Goal: Transaction & Acquisition: Purchase product/service

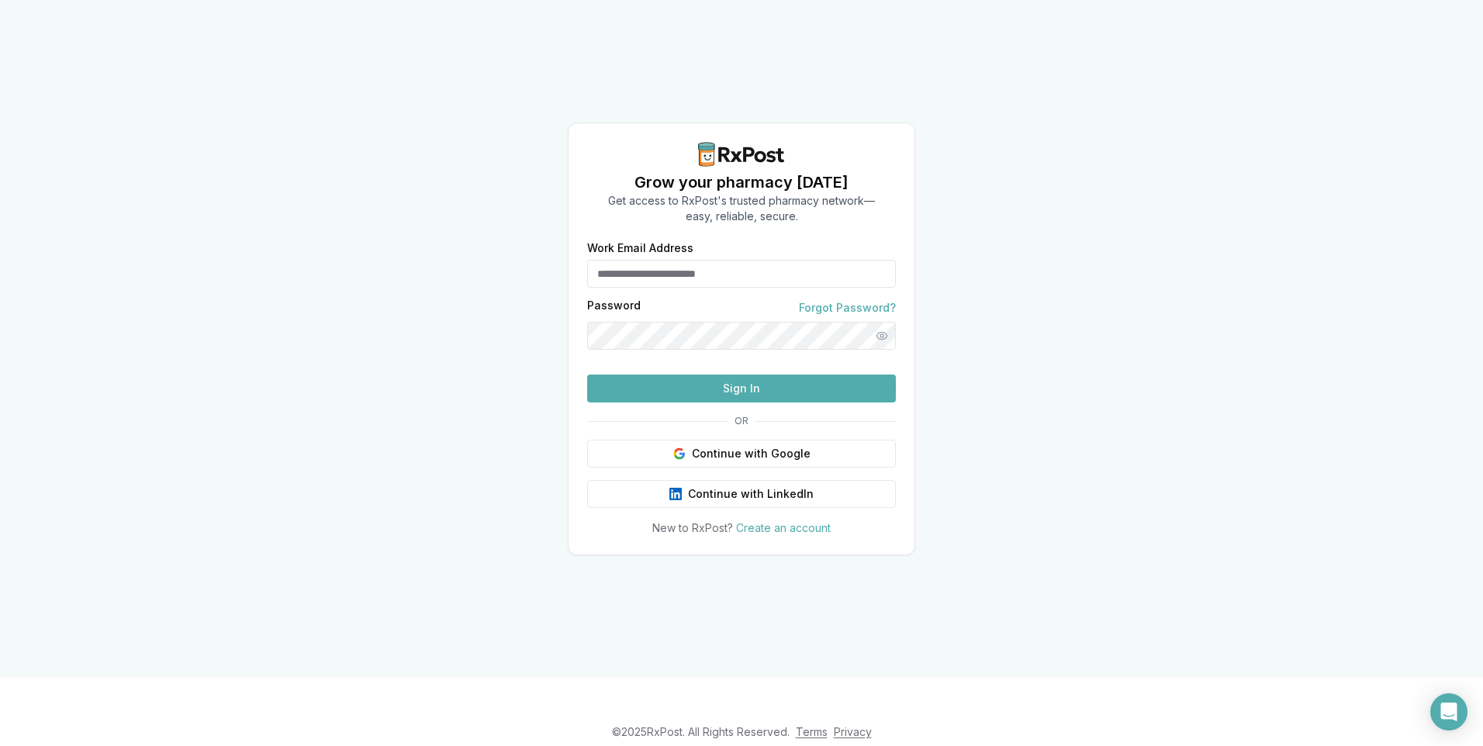
type input "**********"
click at [691, 402] on button "Sign In" at bounding box center [741, 389] width 309 height 28
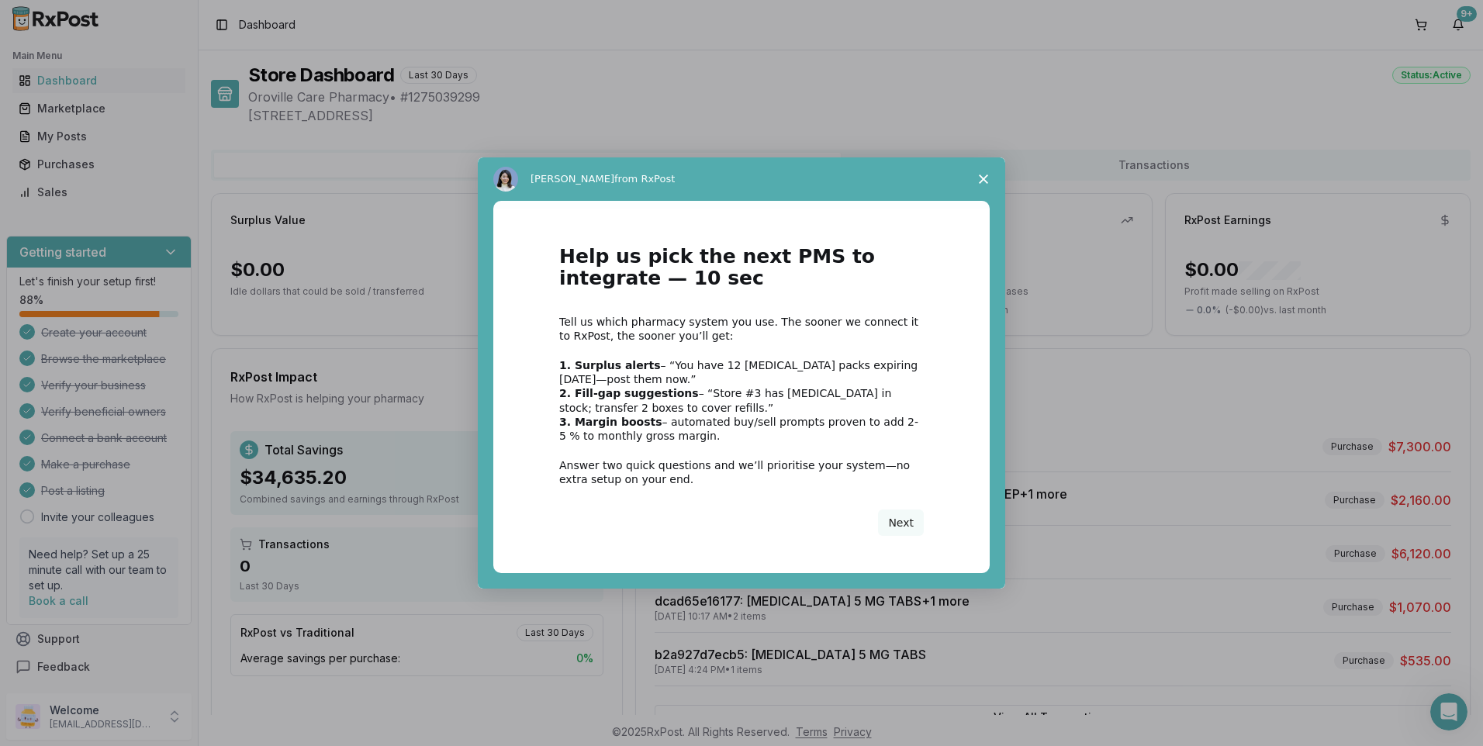
click at [983, 185] on span "Close survey" at bounding box center [983, 178] width 43 height 43
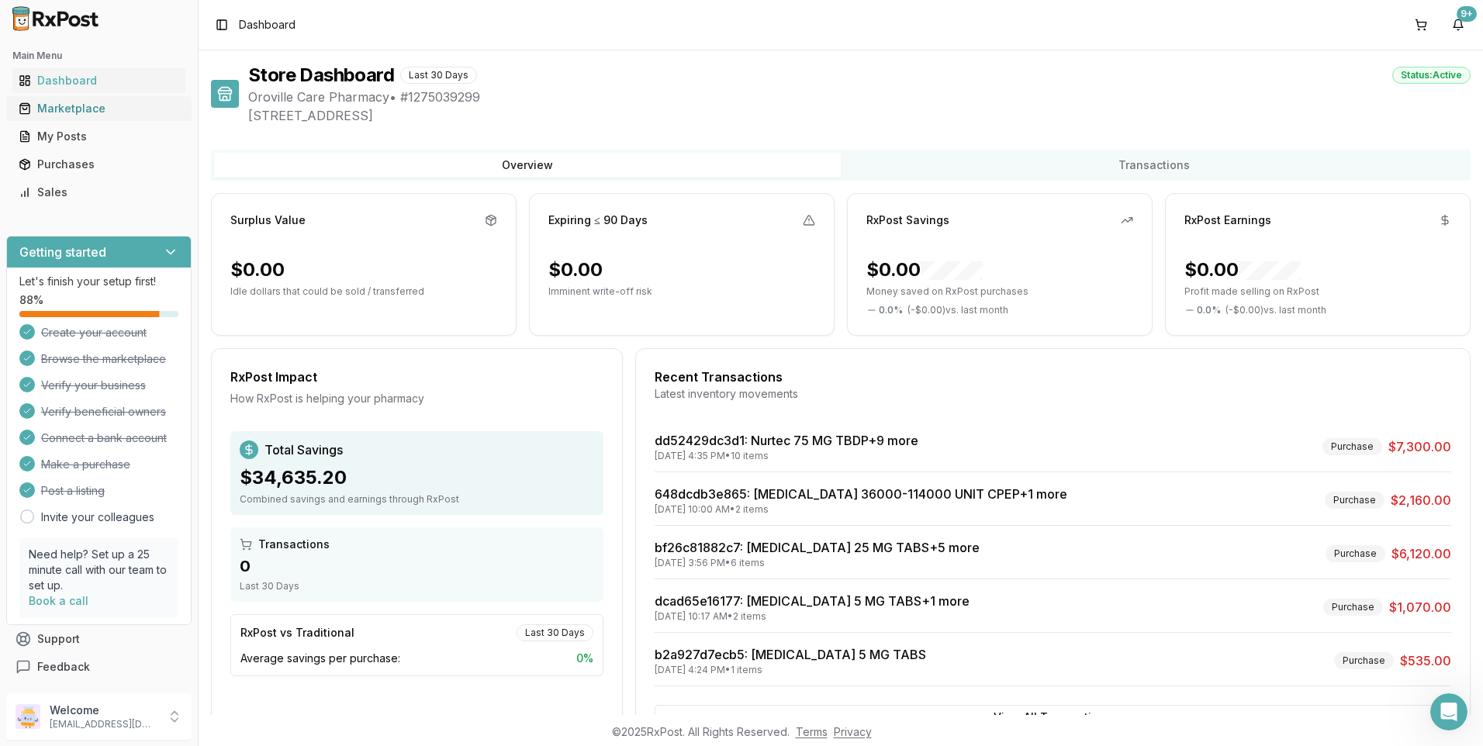
click at [81, 109] on div "Marketplace" at bounding box center [99, 109] width 161 height 16
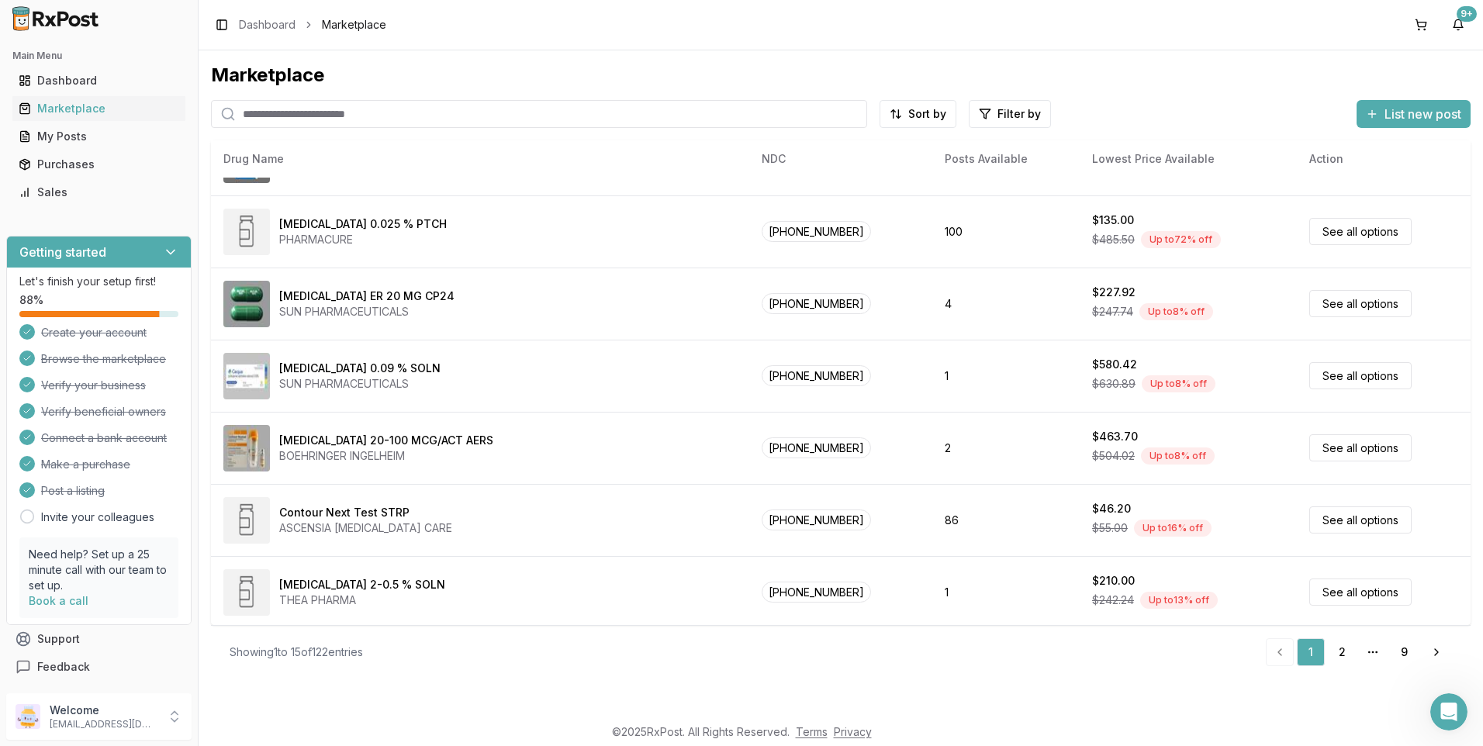
scroll to position [634, 0]
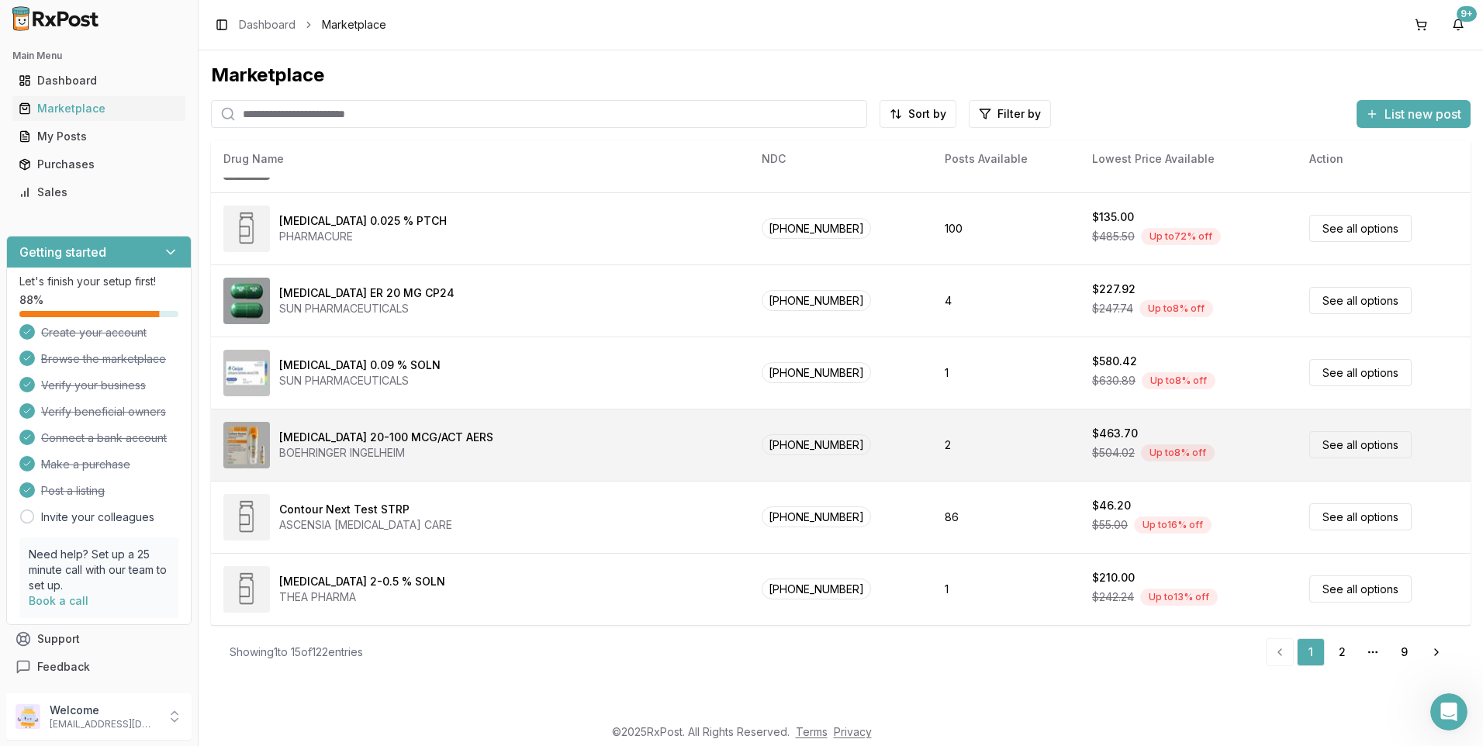
click at [365, 449] on div "BOEHRINGER INGELHEIM" at bounding box center [386, 453] width 214 height 16
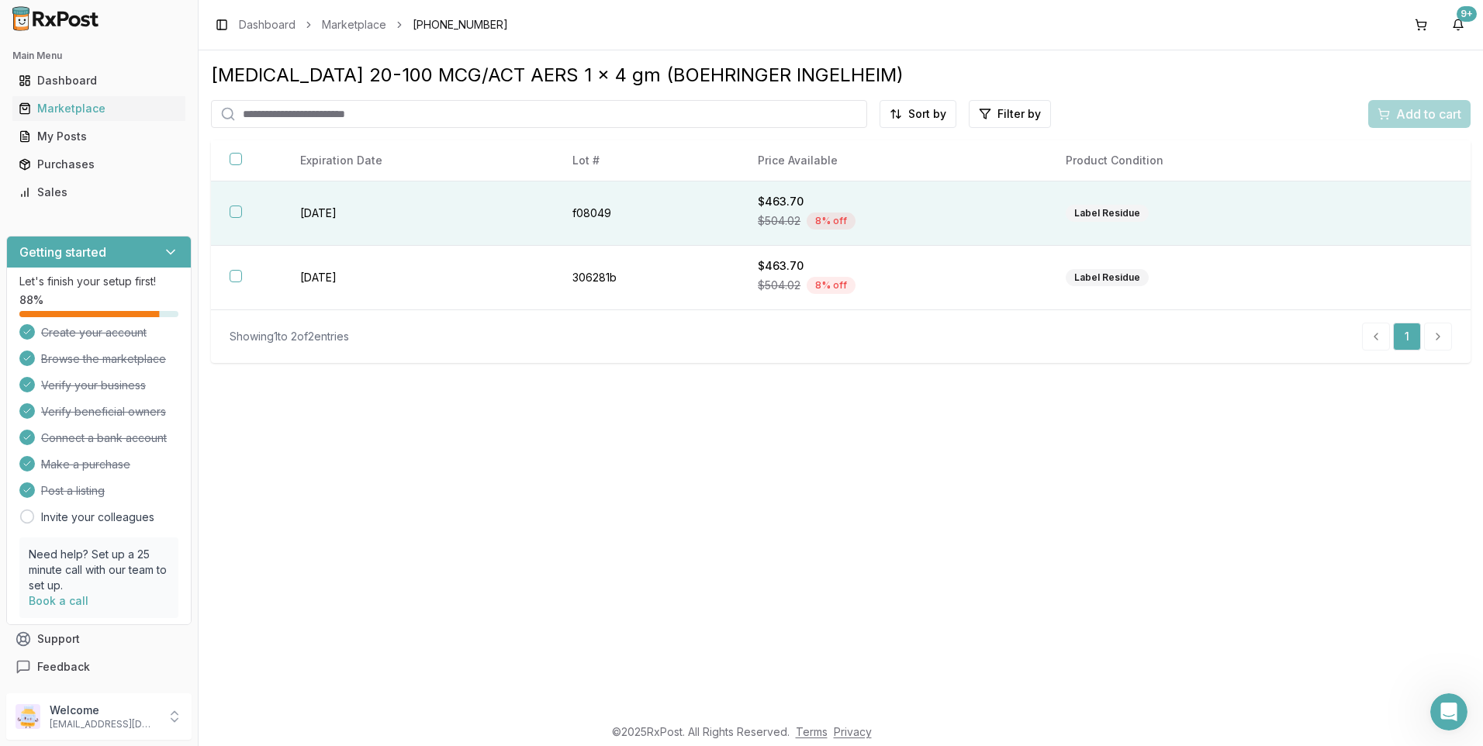
click at [228, 210] on th at bounding box center [246, 213] width 71 height 64
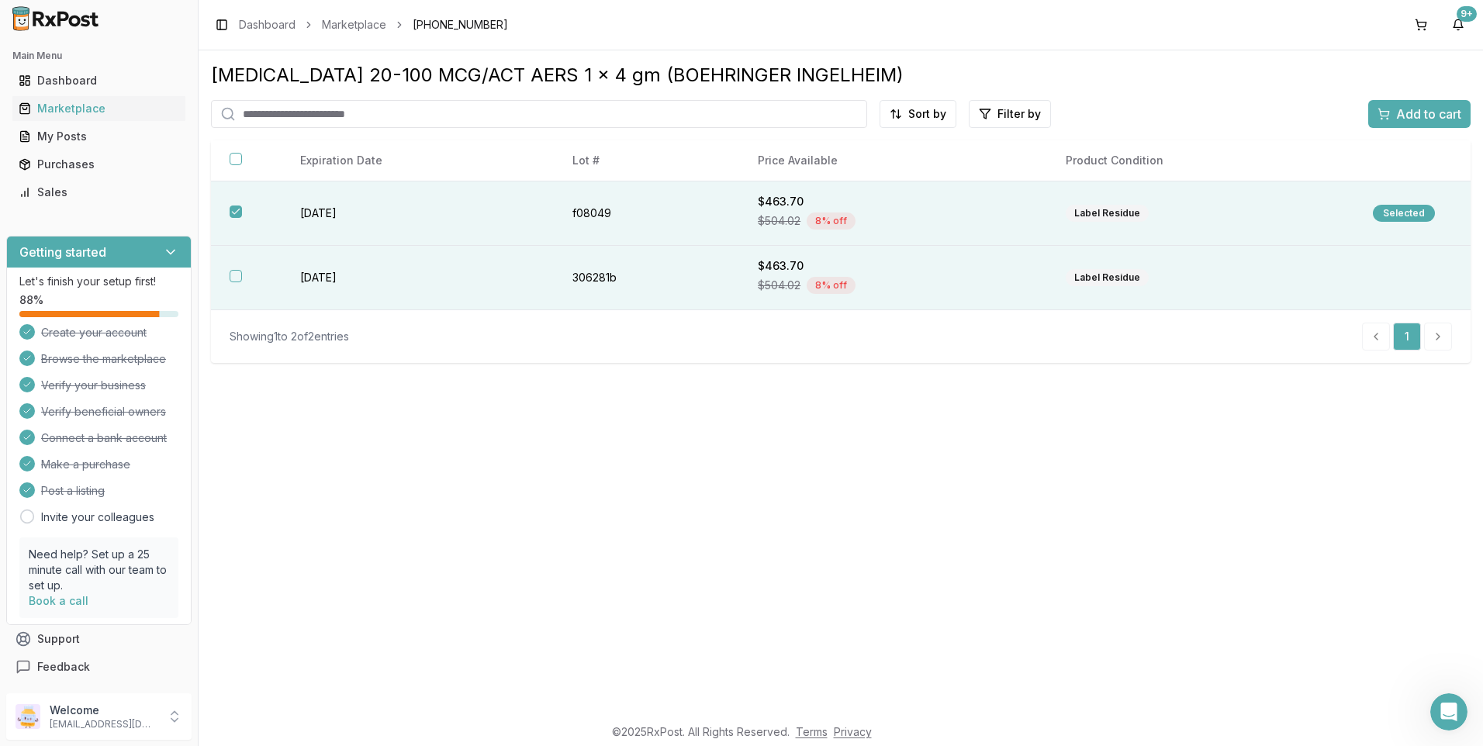
click at [235, 276] on button "button" at bounding box center [236, 276] width 12 height 12
click at [1418, 116] on span "Add to cart" at bounding box center [1428, 114] width 65 height 19
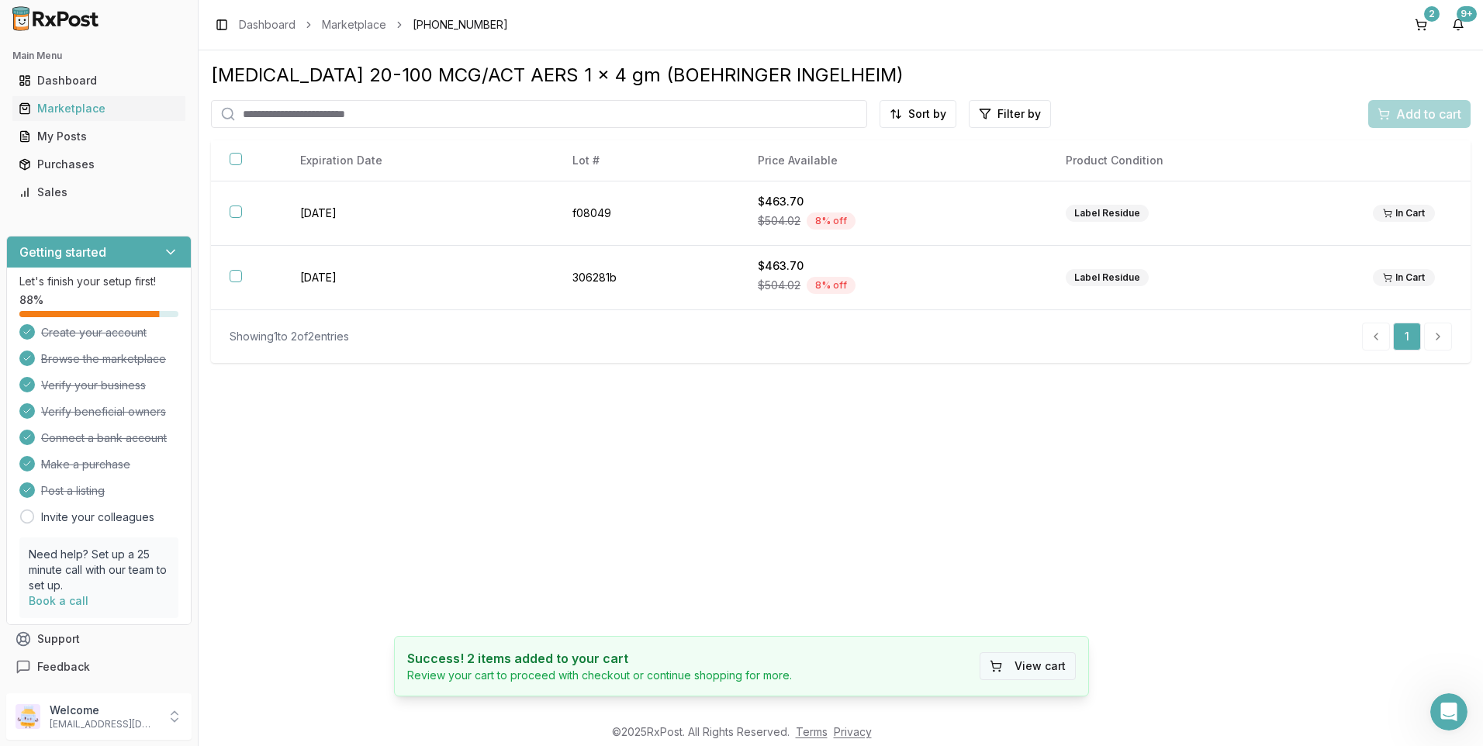
click at [1027, 678] on button "View cart" at bounding box center [1027, 666] width 96 height 28
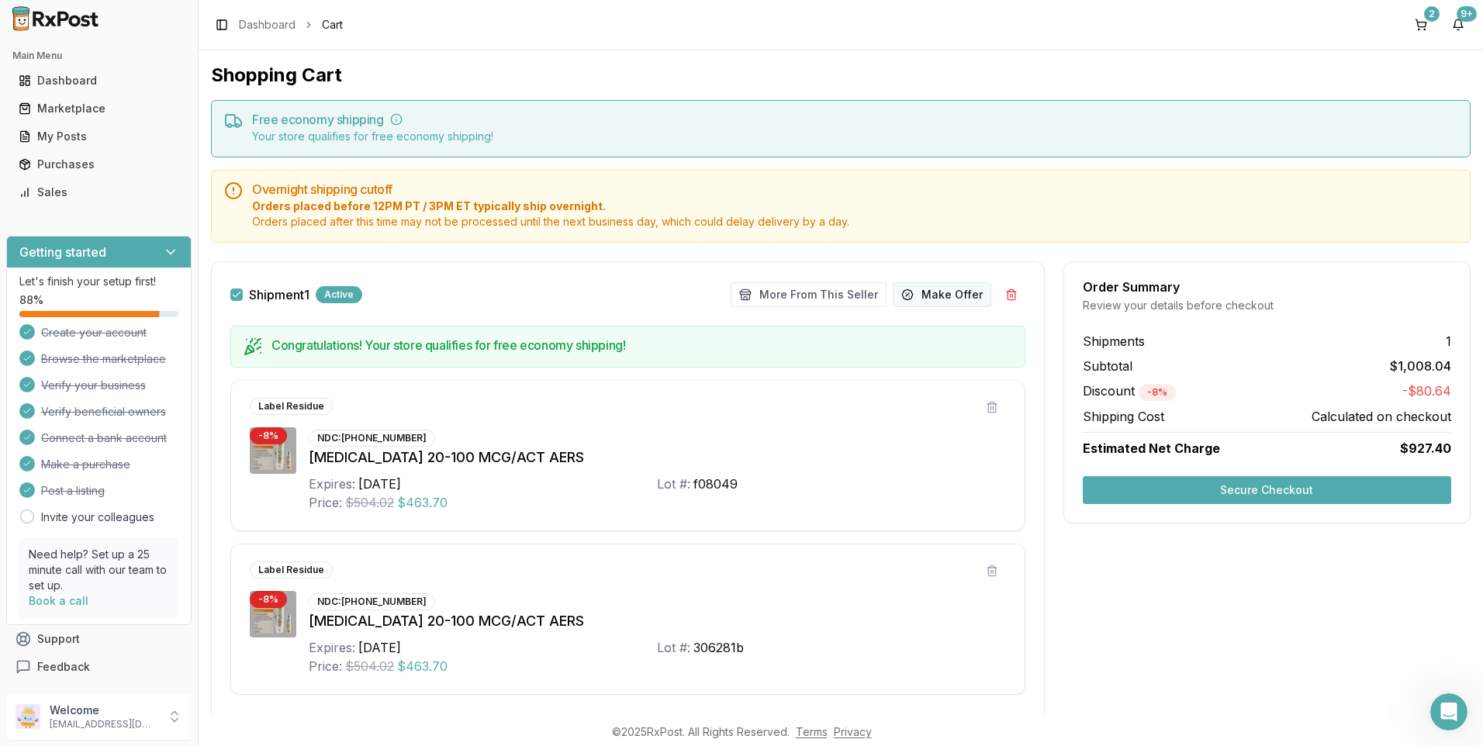
click at [939, 293] on span "Make Offer" at bounding box center [951, 295] width 61 height 16
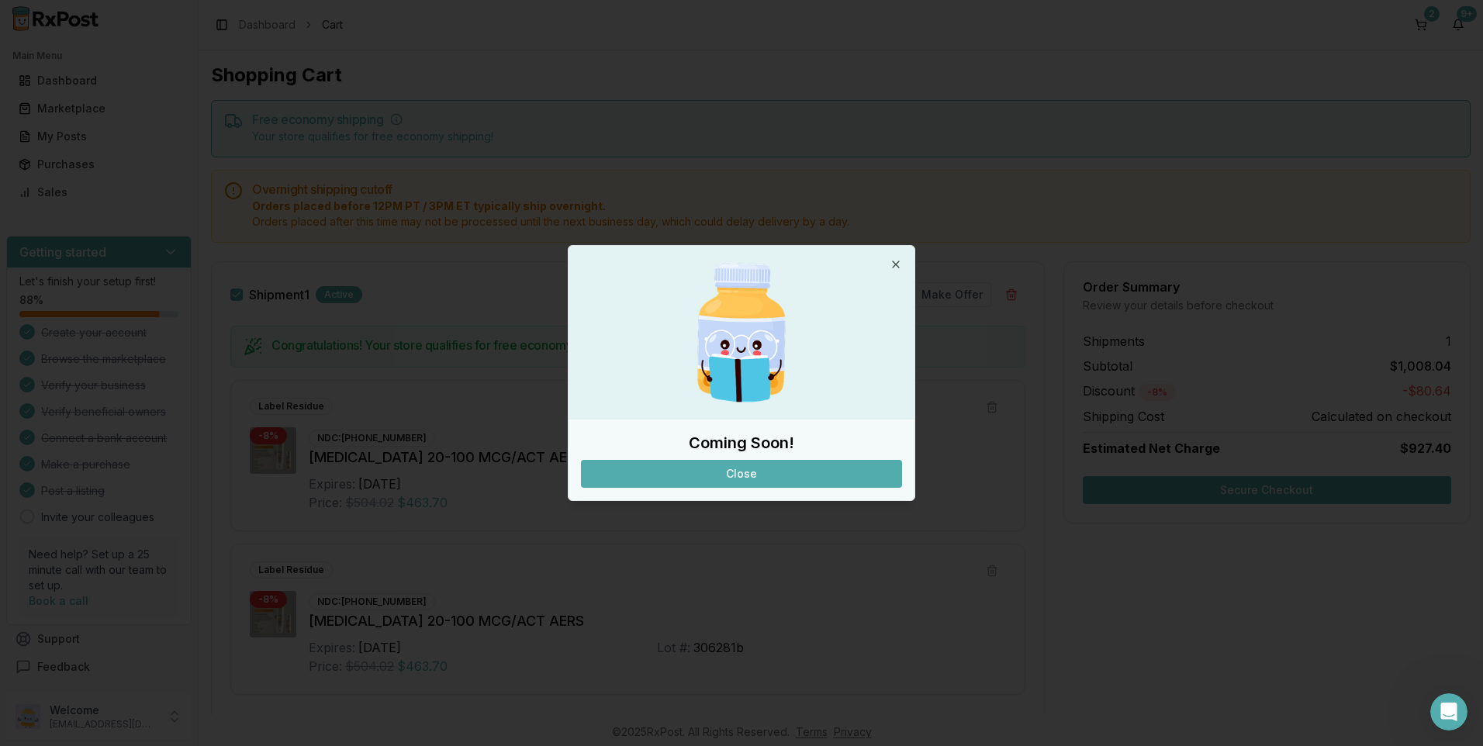
click at [734, 477] on button "Close" at bounding box center [741, 474] width 321 height 28
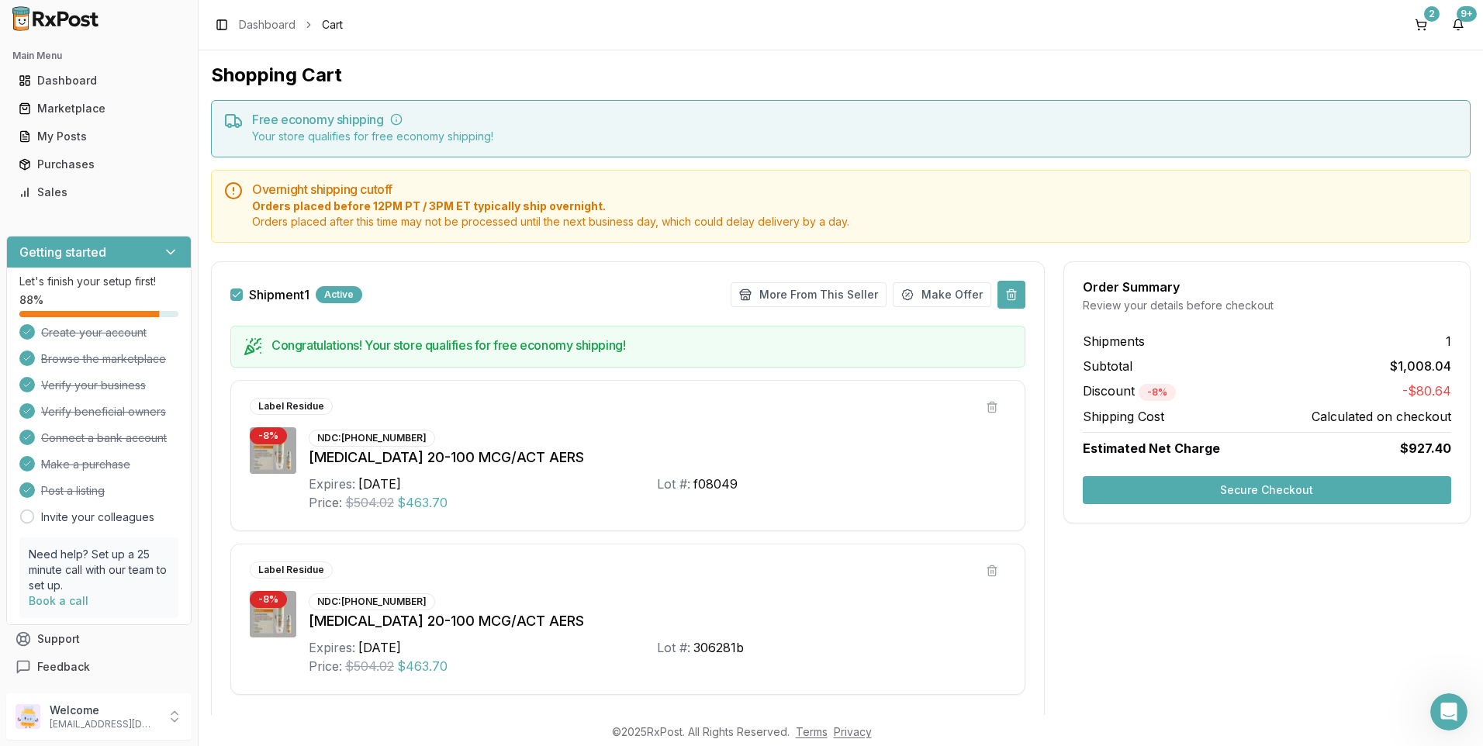
click at [1012, 291] on button at bounding box center [1011, 295] width 28 height 28
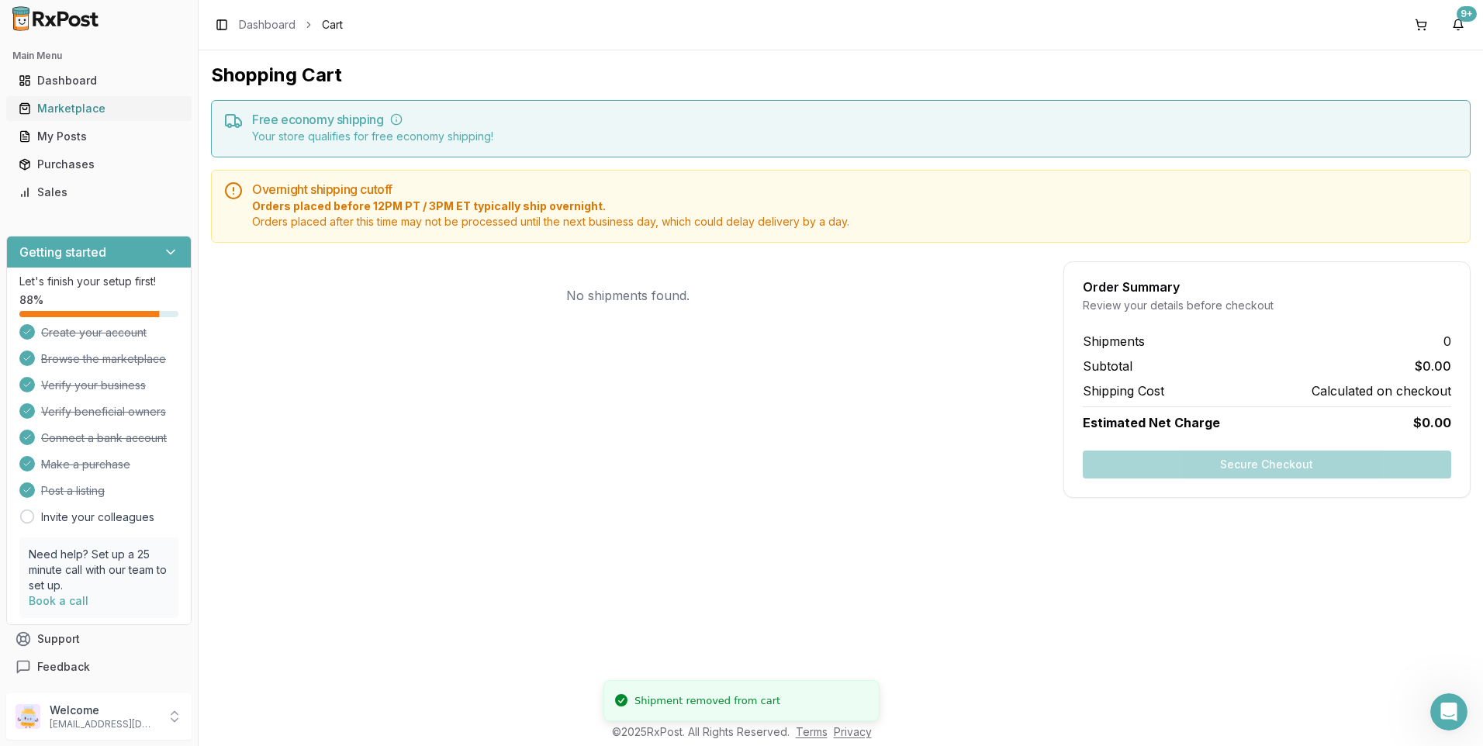
click at [67, 112] on div "Marketplace" at bounding box center [99, 109] width 161 height 16
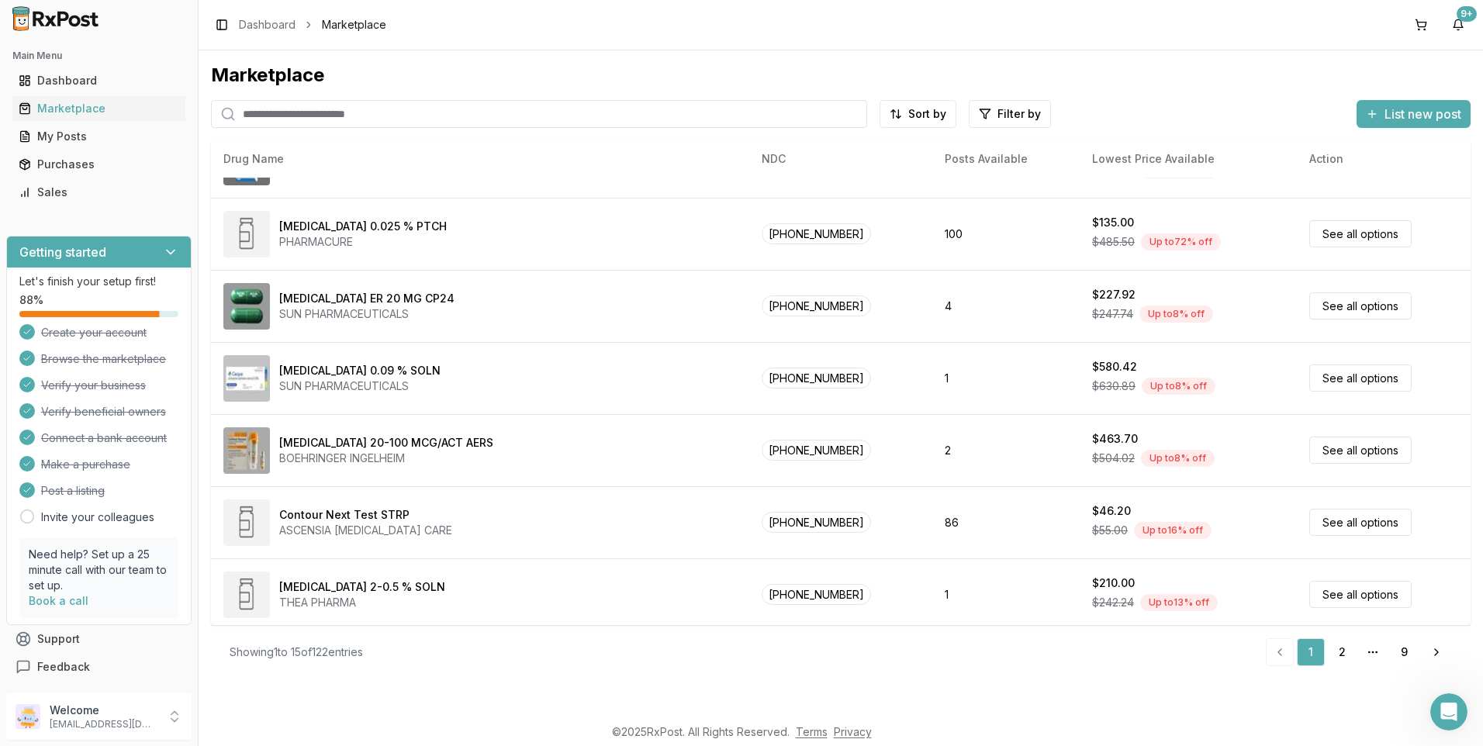
scroll to position [634, 0]
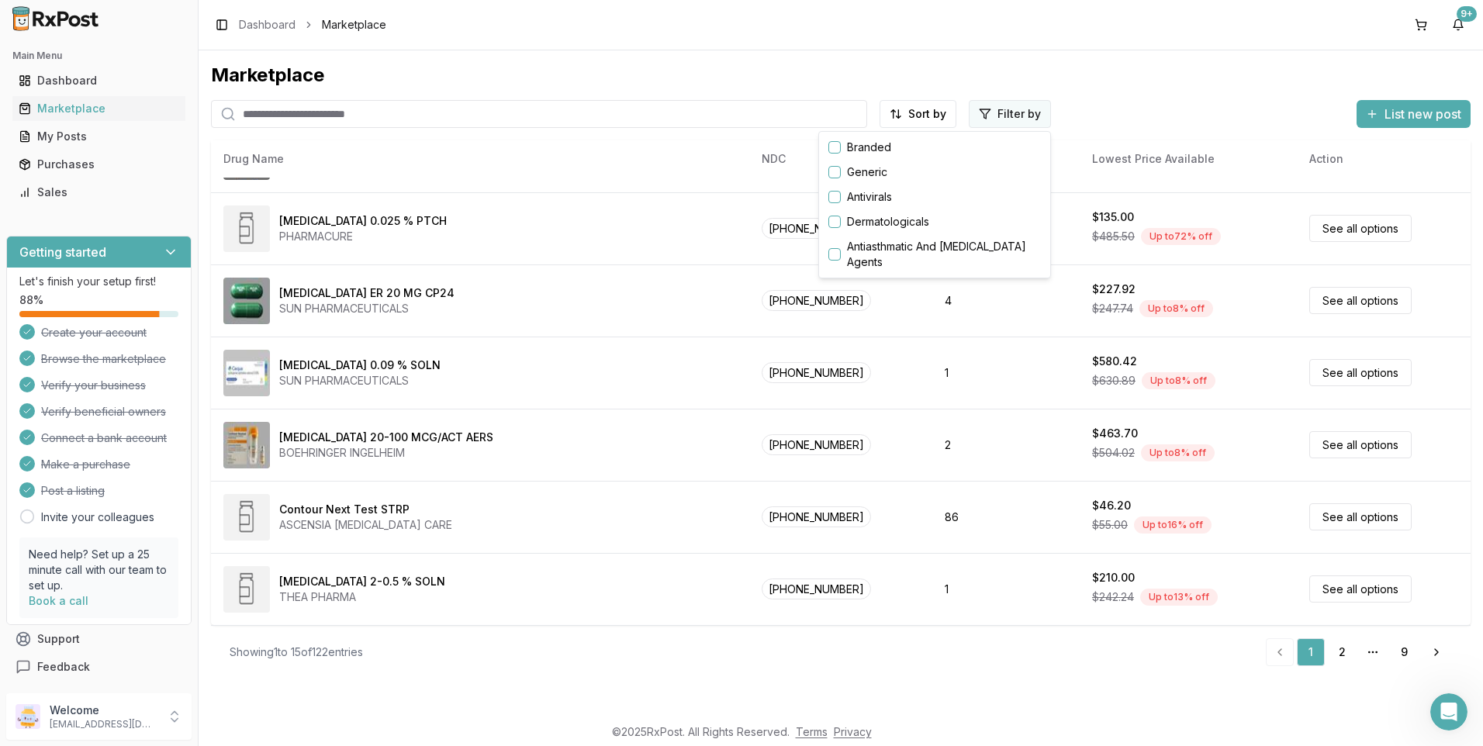
click at [987, 123] on html "Main Menu Dashboard Marketplace My Posts Purchases Sales Getting started Let's …" at bounding box center [741, 373] width 1483 height 746
click at [836, 148] on button "button" at bounding box center [834, 147] width 12 height 12
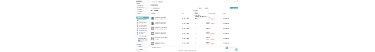
scroll to position [57, 0]
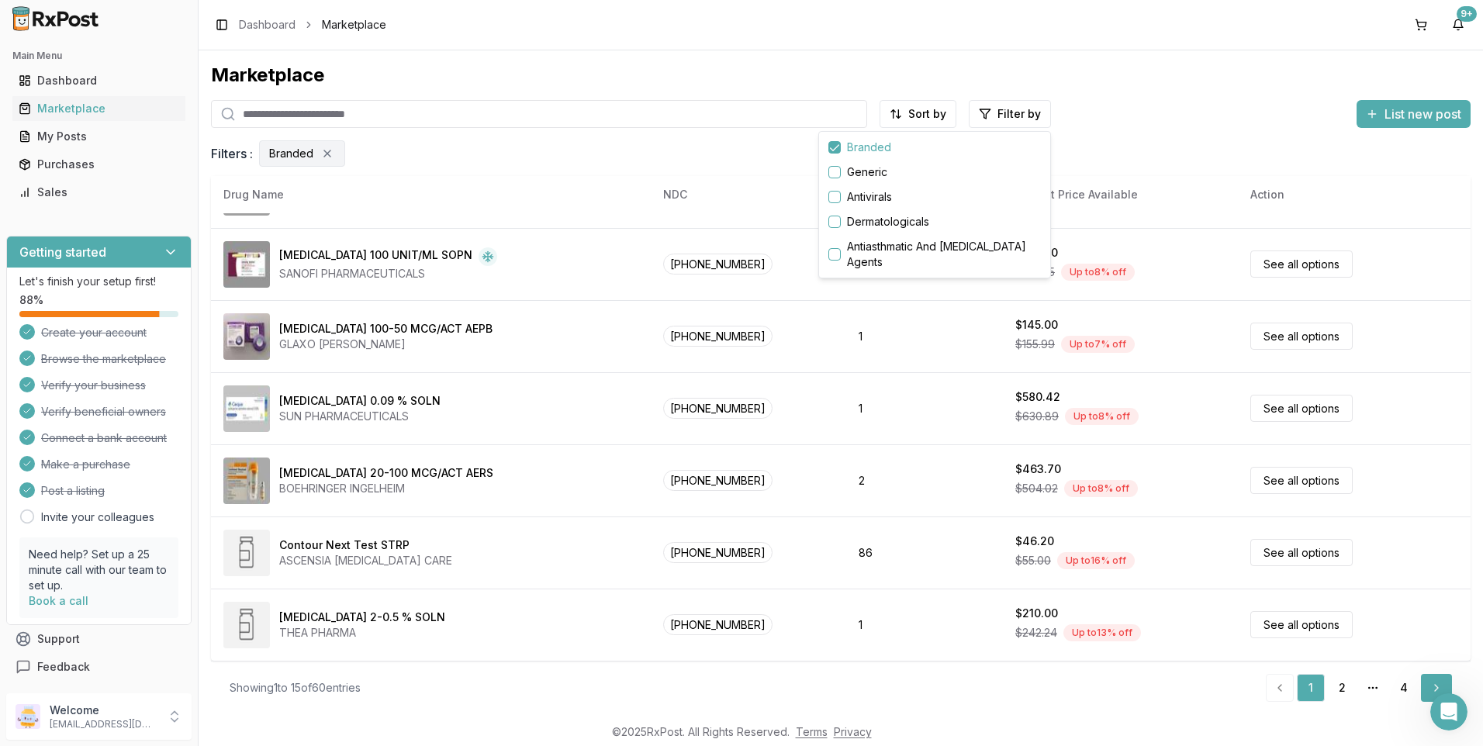
click at [1435, 689] on html "Main Menu Dashboard Marketplace My Posts Purchases Sales Getting started Let's …" at bounding box center [741, 373] width 1483 height 746
click at [1435, 689] on link "Next" at bounding box center [1436, 688] width 31 height 28
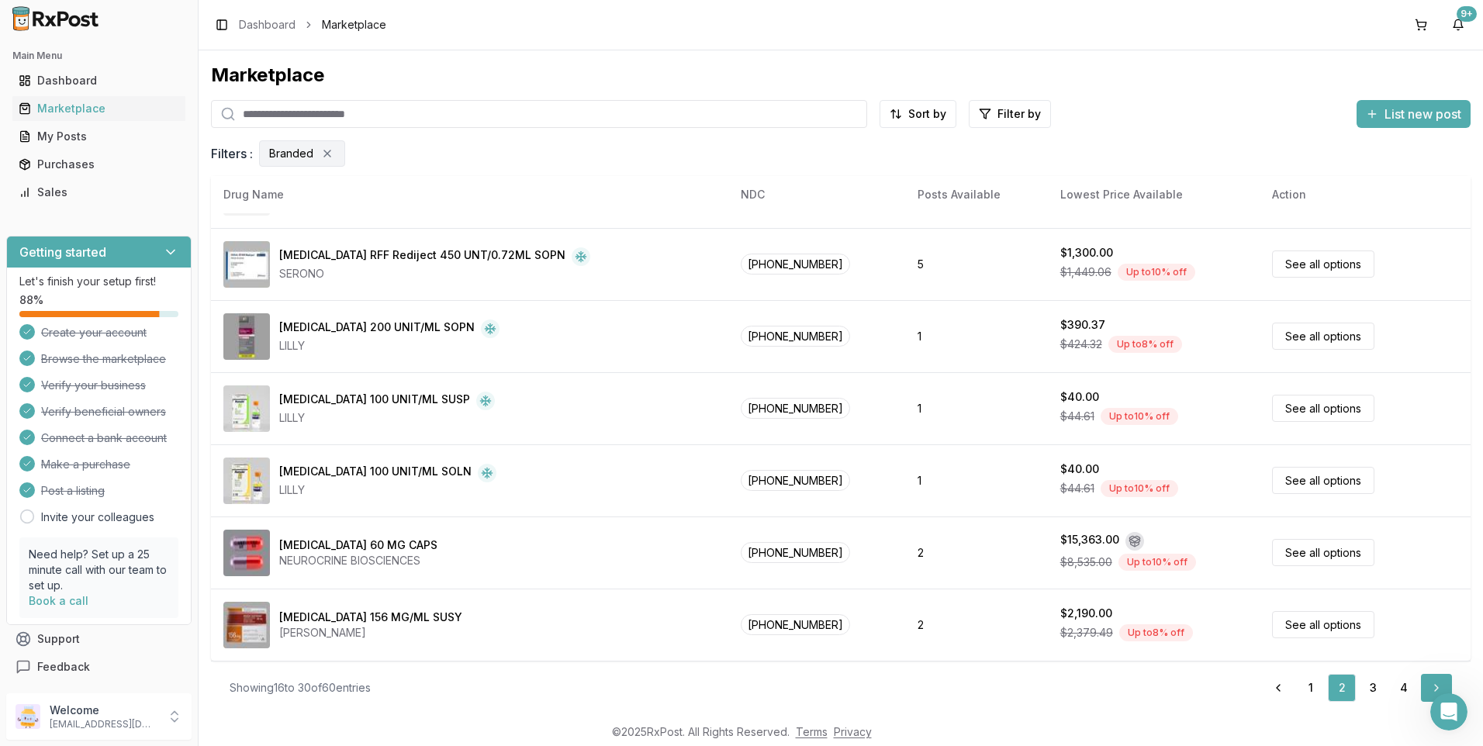
click at [1435, 689] on link "Next" at bounding box center [1436, 688] width 31 height 28
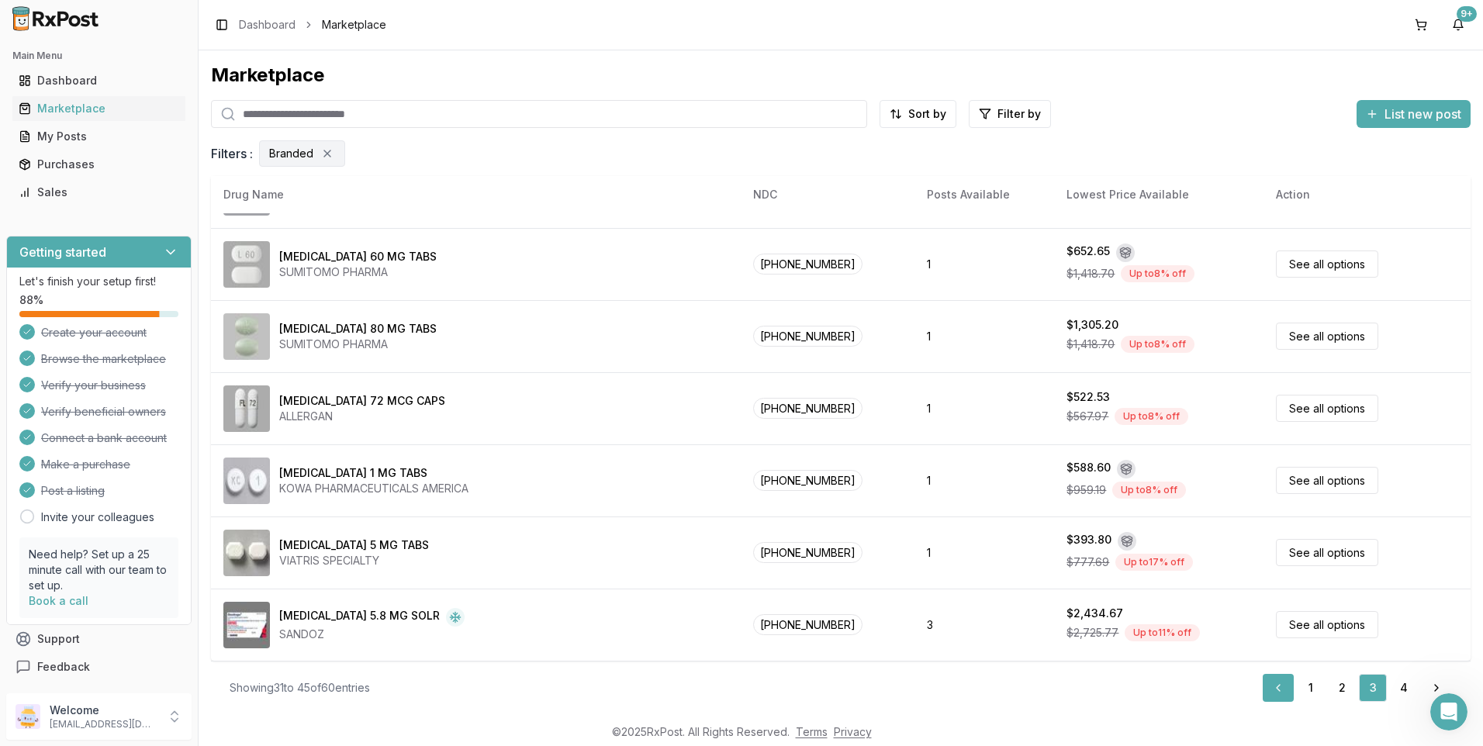
click at [1286, 690] on link "Previous" at bounding box center [1277, 688] width 31 height 28
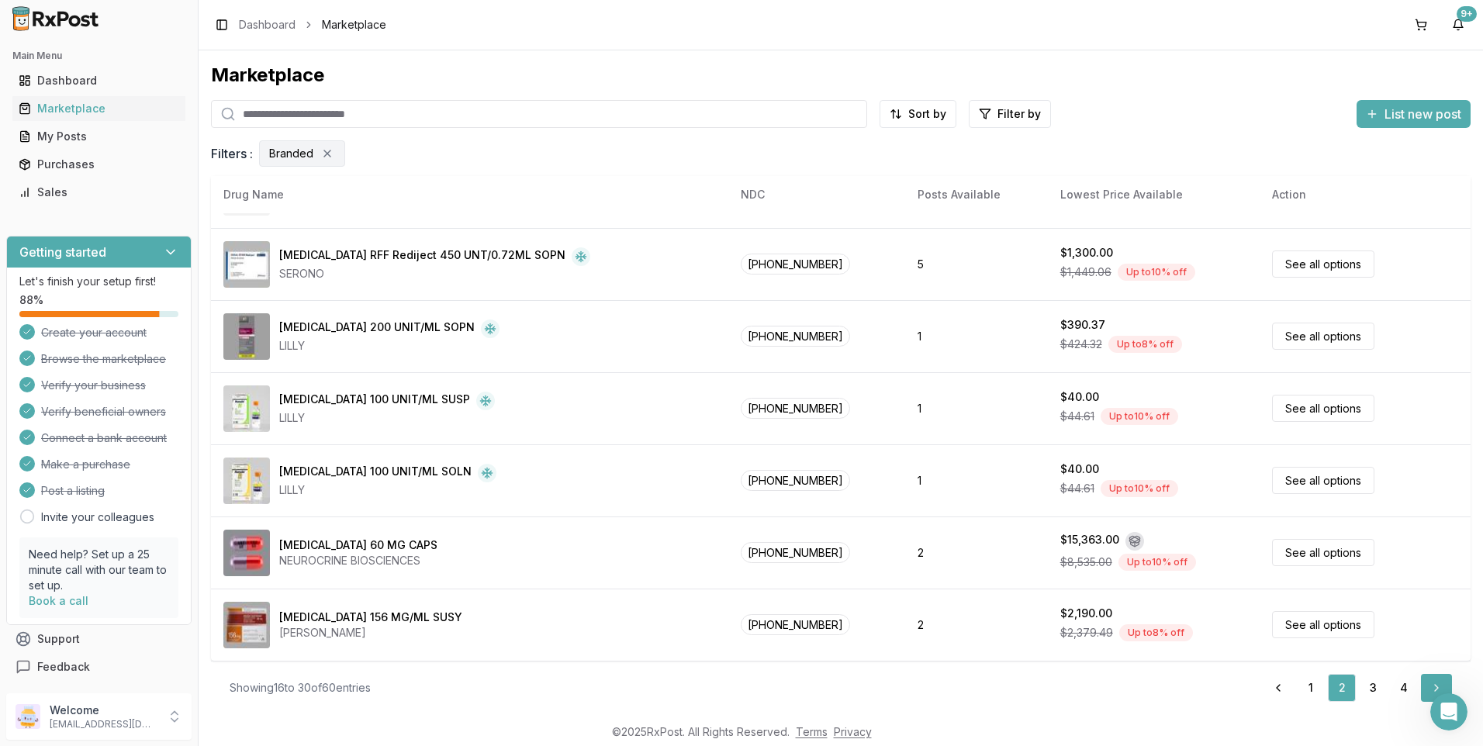
click at [1437, 684] on link "Next" at bounding box center [1436, 688] width 31 height 28
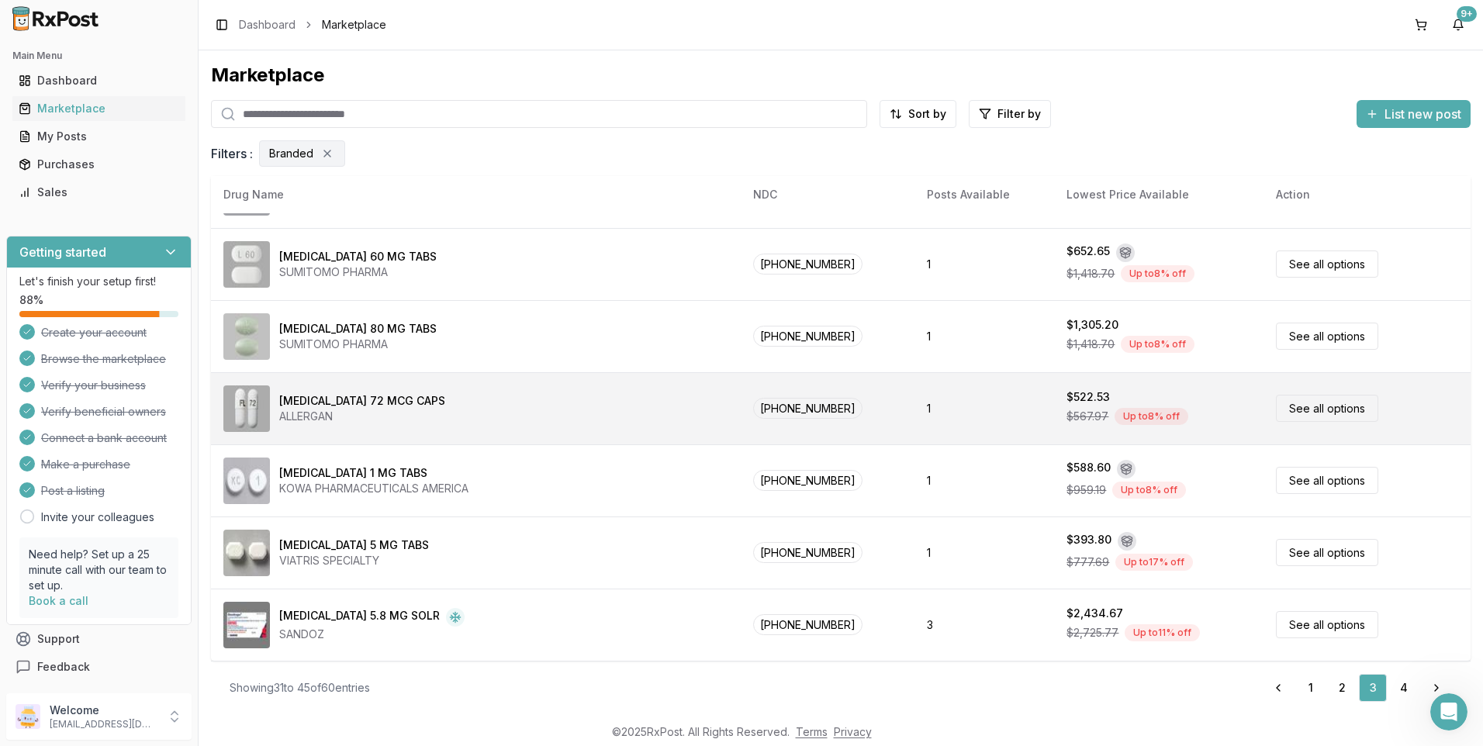
click at [355, 402] on div "[MEDICAL_DATA] 72 MCG CAPS" at bounding box center [362, 401] width 166 height 16
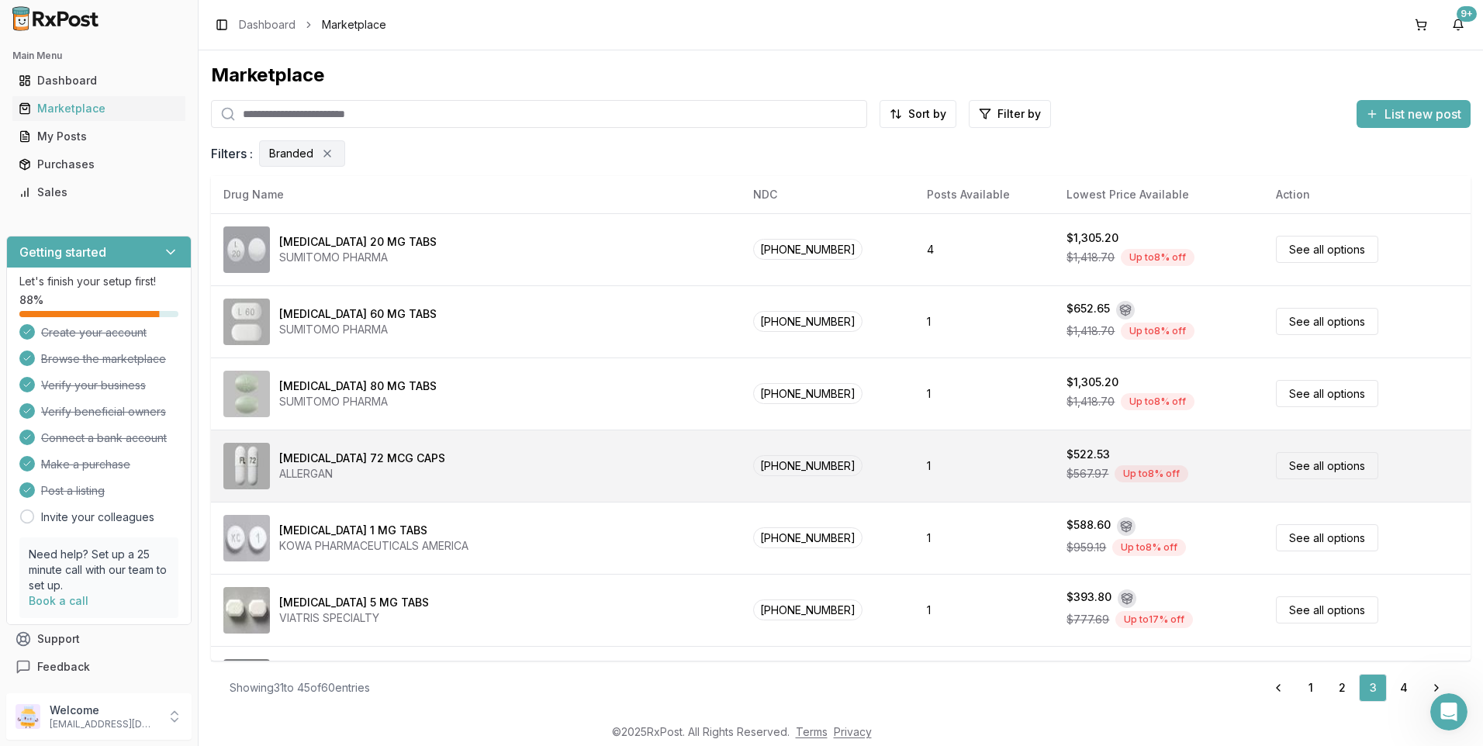
click at [1283, 470] on link "See all options" at bounding box center [1327, 465] width 102 height 27
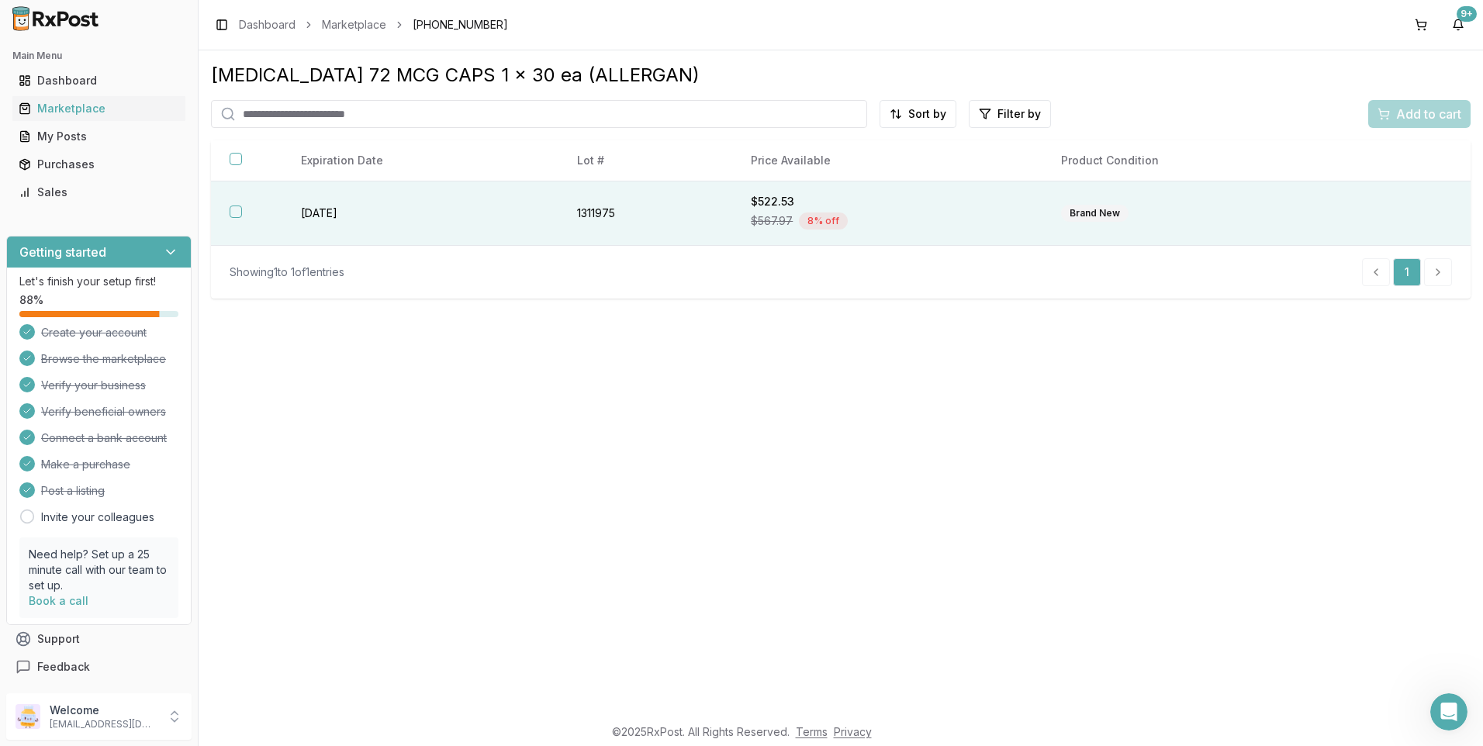
click at [233, 212] on button "button" at bounding box center [236, 211] width 12 height 12
click at [1456, 107] on span "Add to cart" at bounding box center [1428, 114] width 65 height 19
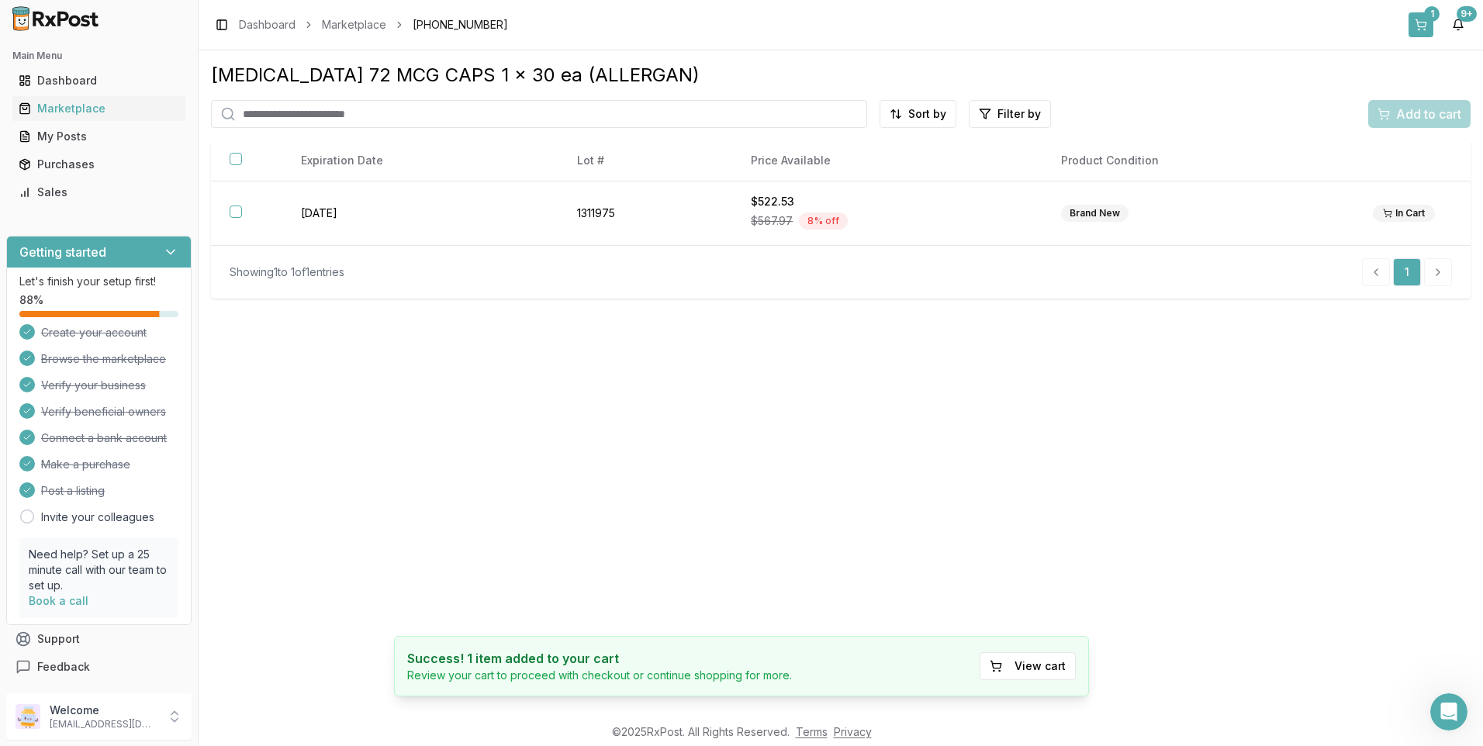
click at [1431, 26] on button "1" at bounding box center [1420, 24] width 25 height 25
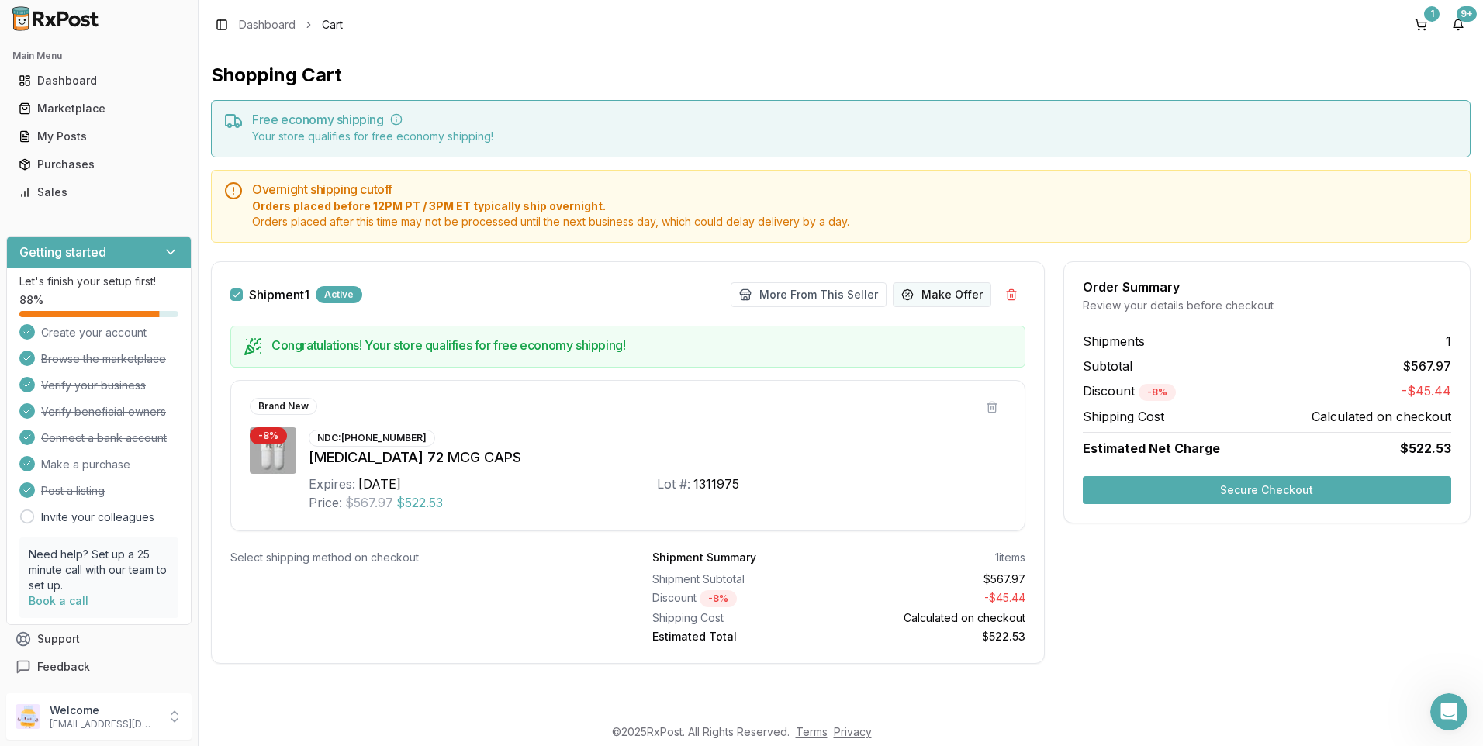
click at [939, 294] on span "Make Offer" at bounding box center [951, 295] width 61 height 16
click at [1010, 296] on button at bounding box center [1011, 295] width 28 height 28
